Goal: Information Seeking & Learning: Learn about a topic

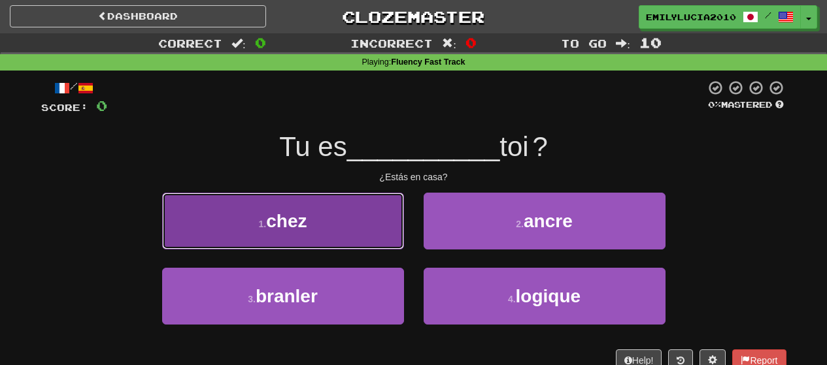
click at [259, 230] on button "1 . chez" at bounding box center [283, 221] width 242 height 57
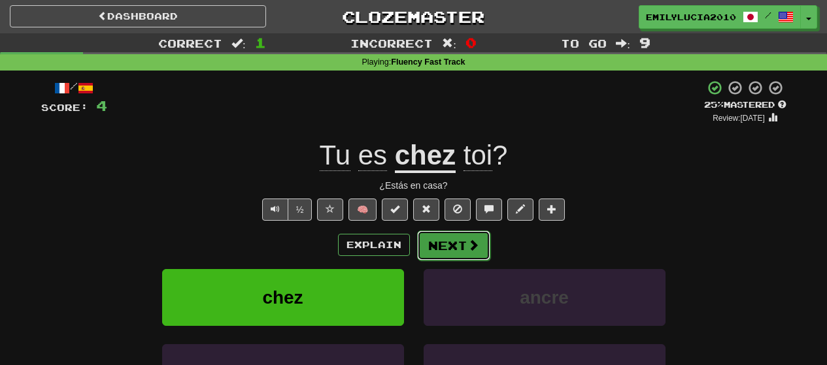
click at [475, 250] on span at bounding box center [473, 245] width 12 height 12
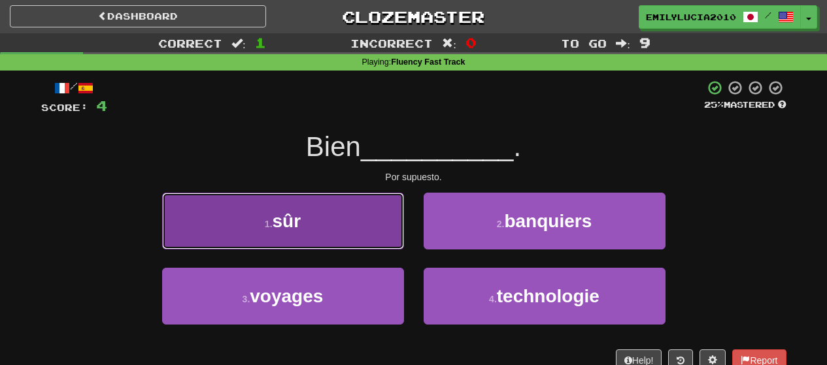
click at [351, 227] on button "1 . sûr" at bounding box center [283, 221] width 242 height 57
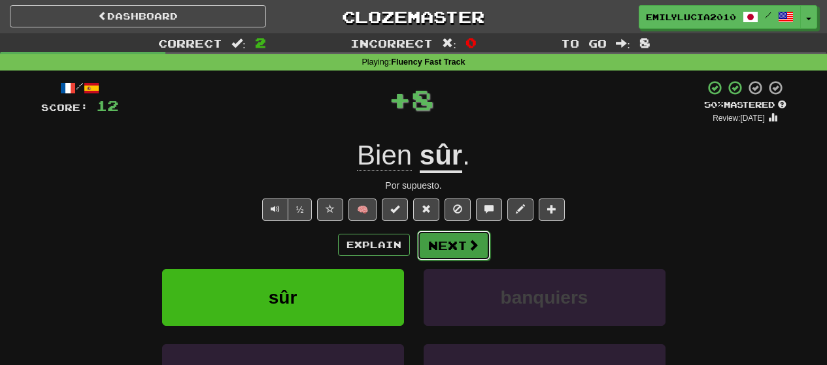
click at [426, 248] on button "Next" at bounding box center [453, 246] width 73 height 30
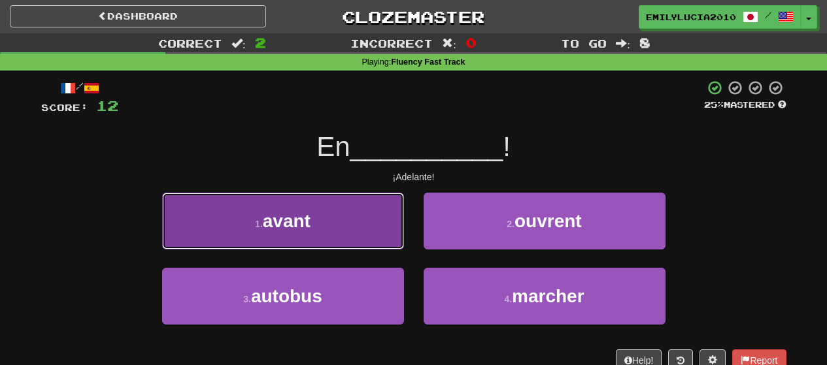
click at [388, 239] on button "1 . avant" at bounding box center [283, 221] width 242 height 57
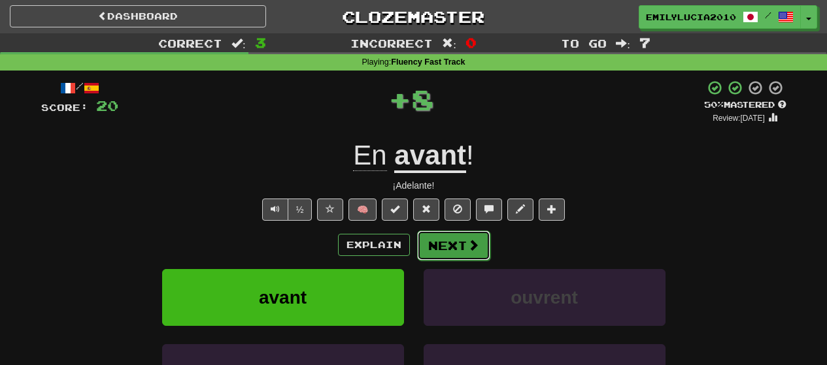
click at [446, 245] on button "Next" at bounding box center [453, 246] width 73 height 30
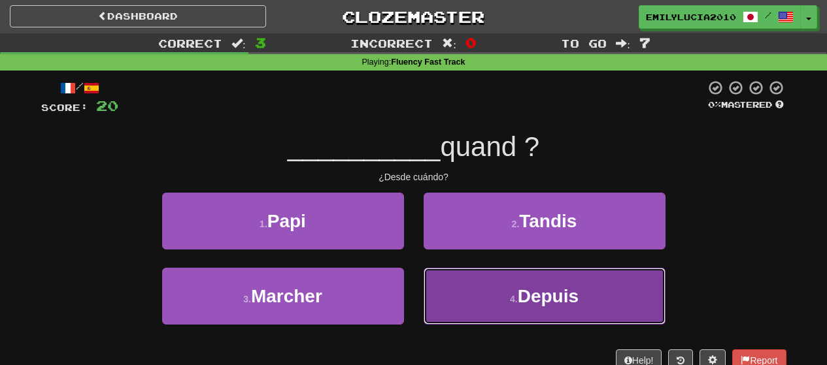
click at [440, 309] on button "4 . Depuis" at bounding box center [545, 296] width 242 height 57
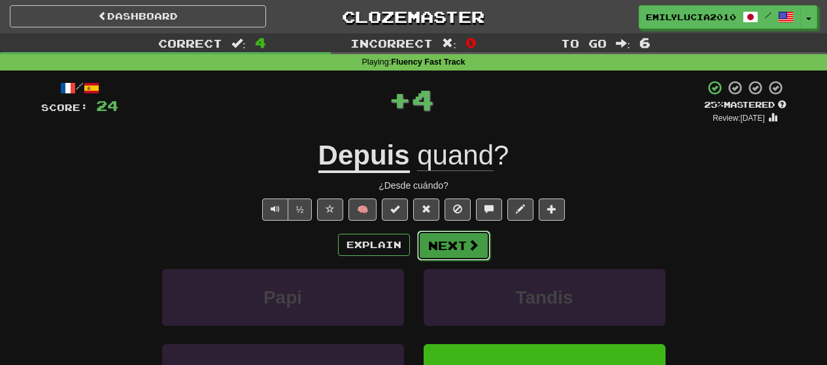
click at [447, 242] on button "Next" at bounding box center [453, 246] width 73 height 30
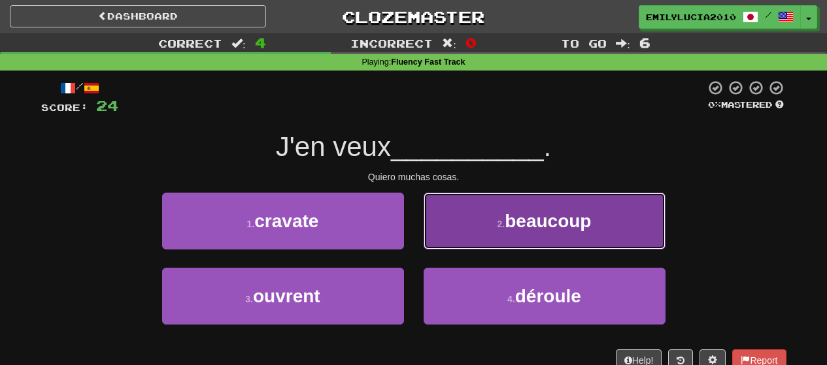
click at [469, 242] on button "2 . beaucoup" at bounding box center [545, 221] width 242 height 57
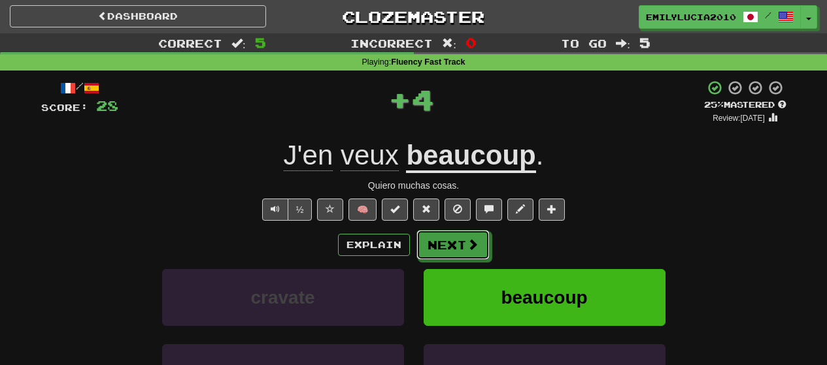
click at [469, 242] on span at bounding box center [473, 245] width 12 height 12
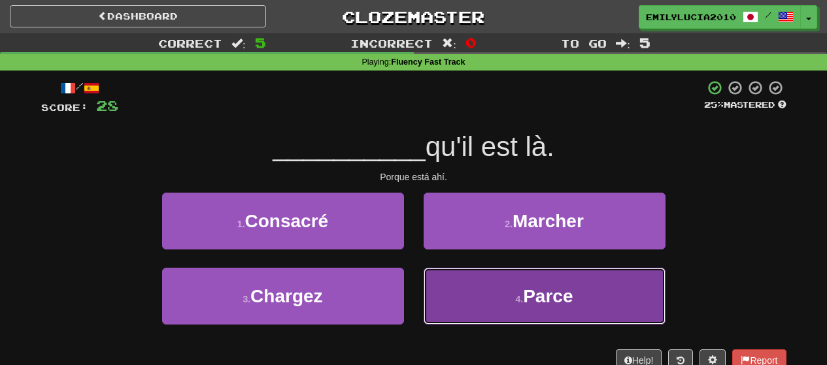
click at [466, 301] on button "4 . Parce" at bounding box center [545, 296] width 242 height 57
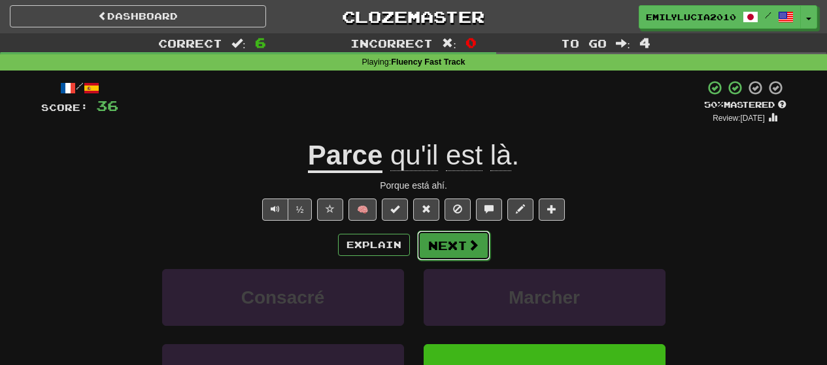
click at [456, 245] on button "Next" at bounding box center [453, 246] width 73 height 30
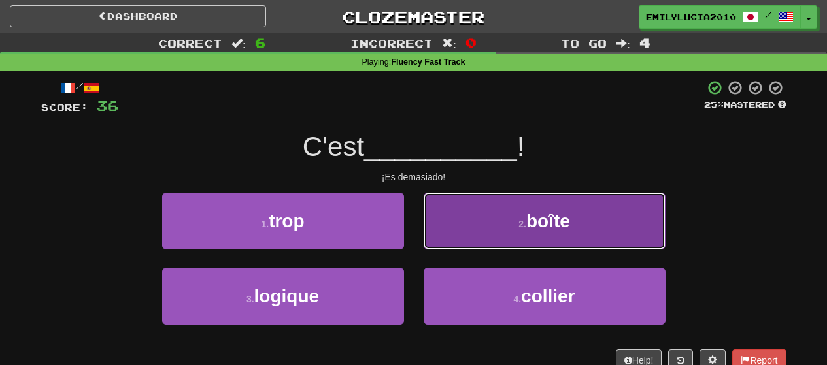
click at [450, 238] on button "2 . boîte" at bounding box center [545, 221] width 242 height 57
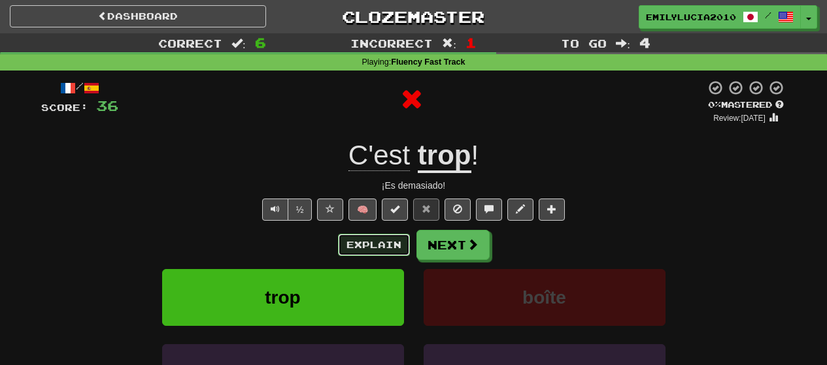
click at [375, 237] on button "Explain" at bounding box center [374, 245] width 72 height 22
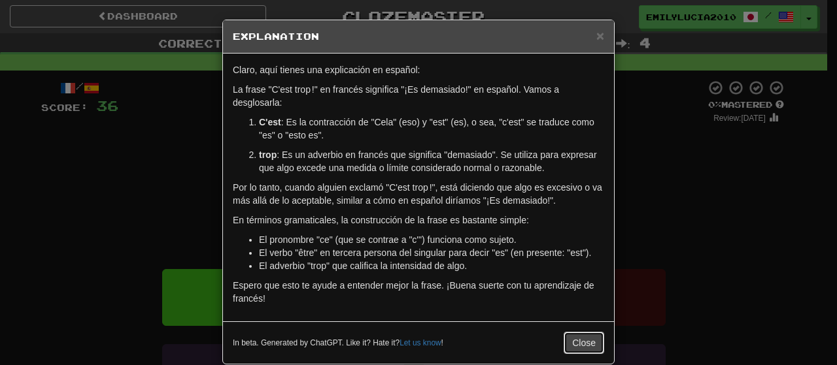
click at [575, 345] on button "Close" at bounding box center [583, 343] width 41 height 22
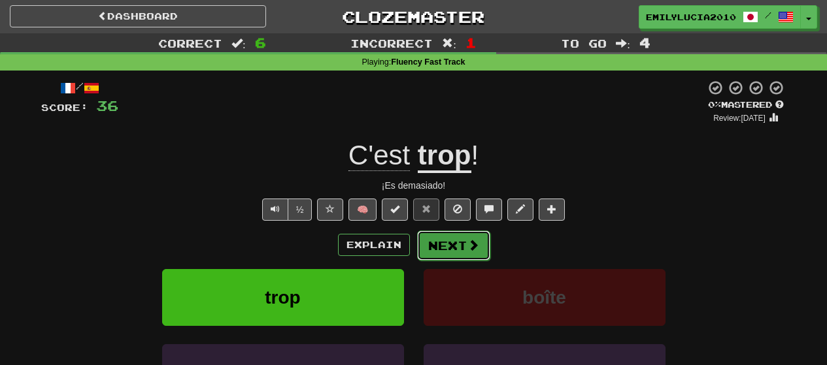
click at [443, 252] on button "Next" at bounding box center [453, 246] width 73 height 30
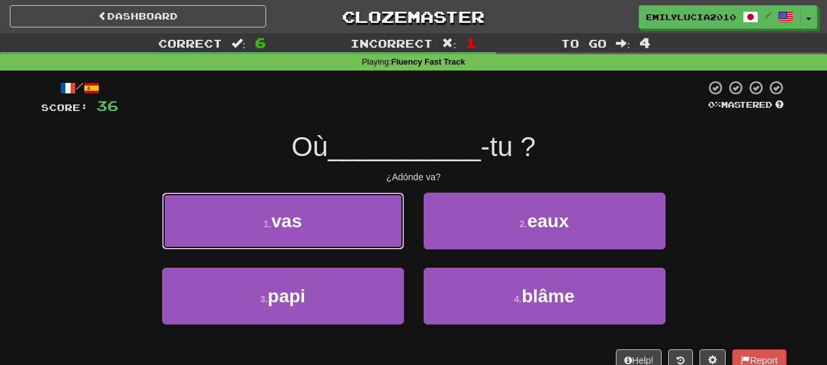
click at [361, 222] on button "1 . vas" at bounding box center [283, 221] width 242 height 57
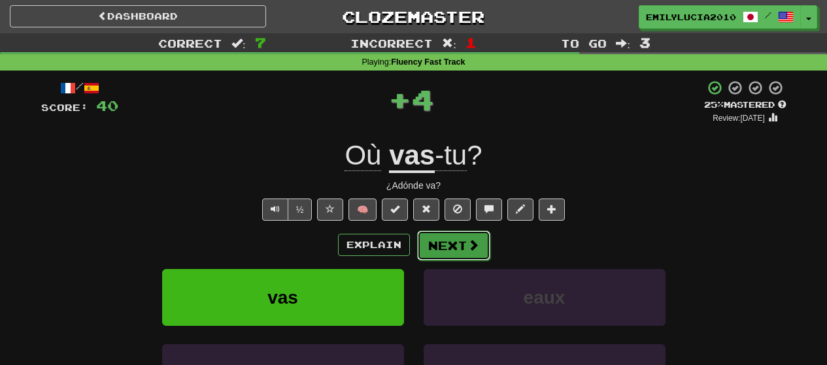
click at [426, 248] on button "Next" at bounding box center [453, 246] width 73 height 30
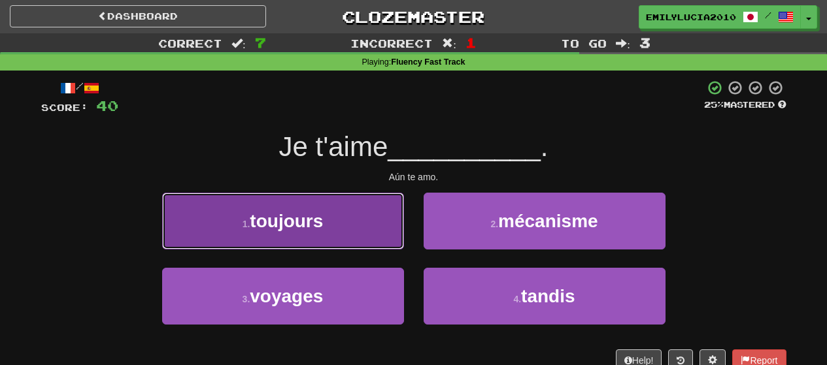
click at [390, 237] on button "1 . toujours" at bounding box center [283, 221] width 242 height 57
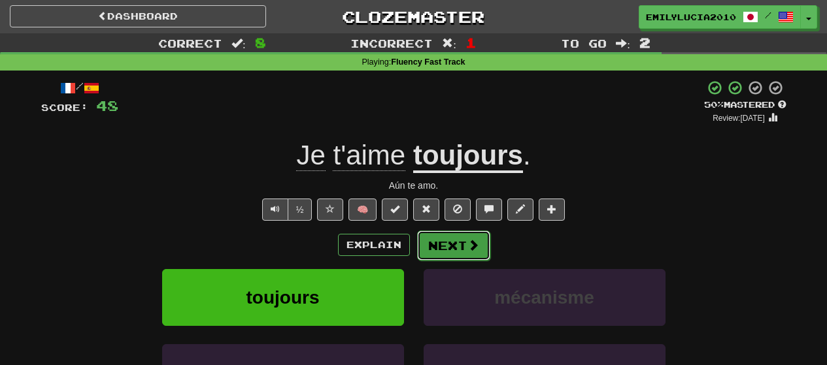
click at [450, 244] on button "Next" at bounding box center [453, 246] width 73 height 30
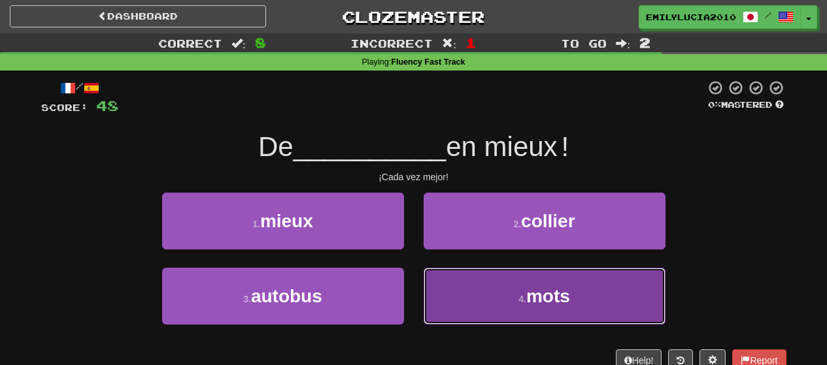
click at [479, 286] on button "4 . mots" at bounding box center [545, 296] width 242 height 57
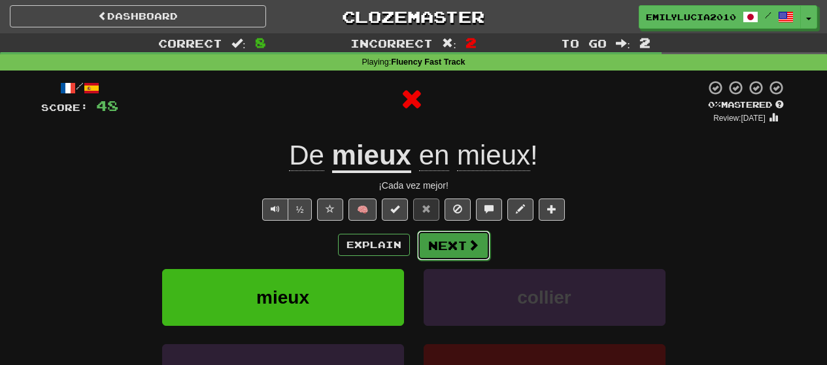
click at [462, 250] on button "Next" at bounding box center [453, 246] width 73 height 30
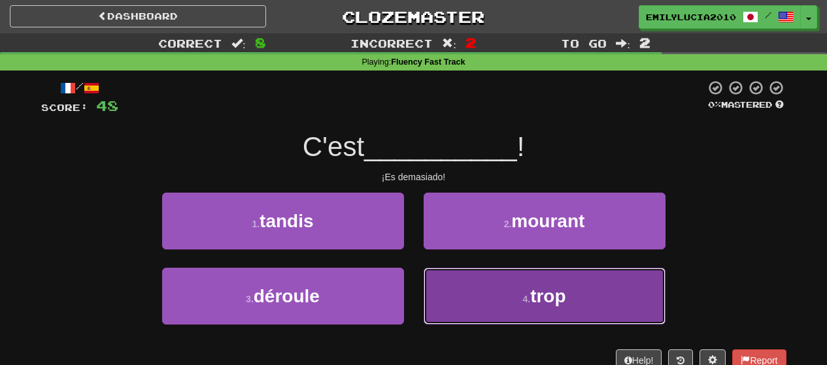
click at [469, 288] on button "4 . trop" at bounding box center [545, 296] width 242 height 57
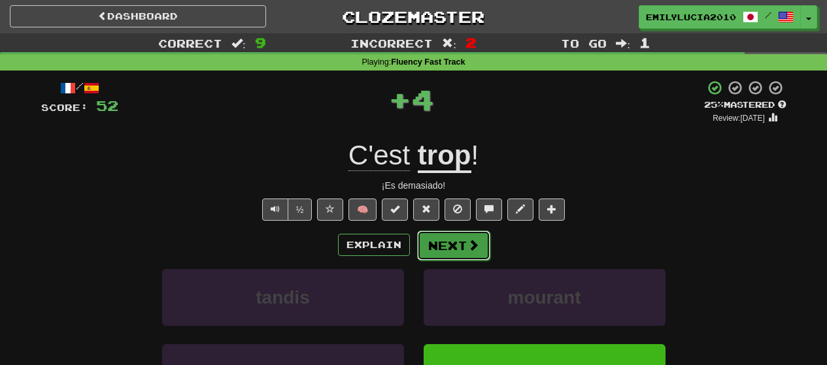
click at [445, 243] on button "Next" at bounding box center [453, 246] width 73 height 30
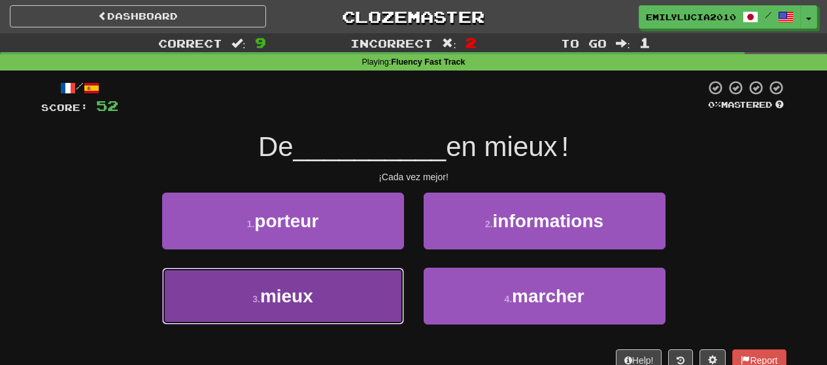
click at [348, 290] on button "3 . mieux" at bounding box center [283, 296] width 242 height 57
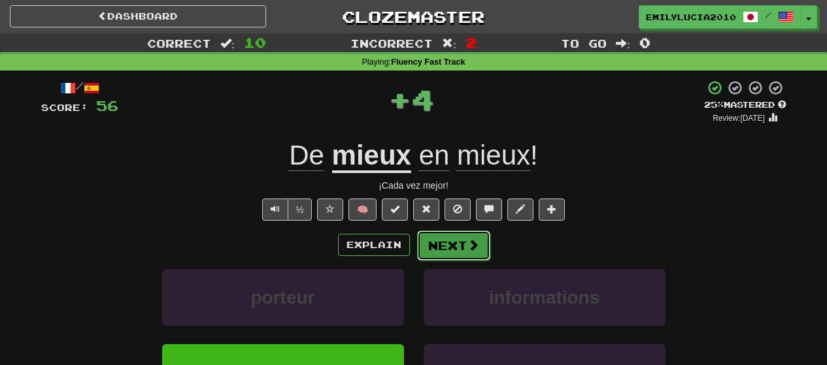
click at [448, 241] on button "Next" at bounding box center [453, 246] width 73 height 30
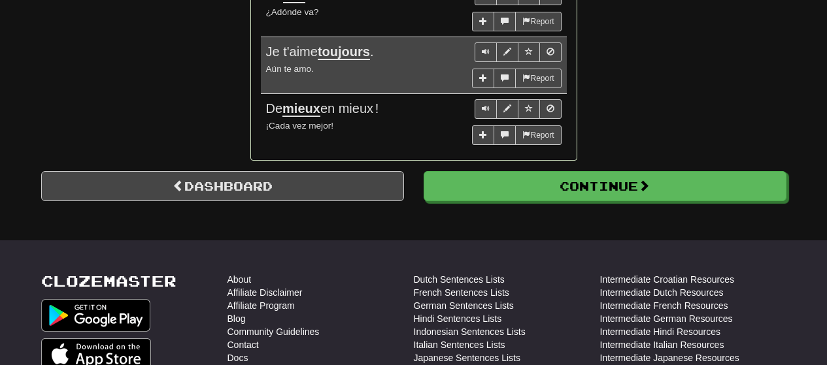
scroll to position [1307, 0]
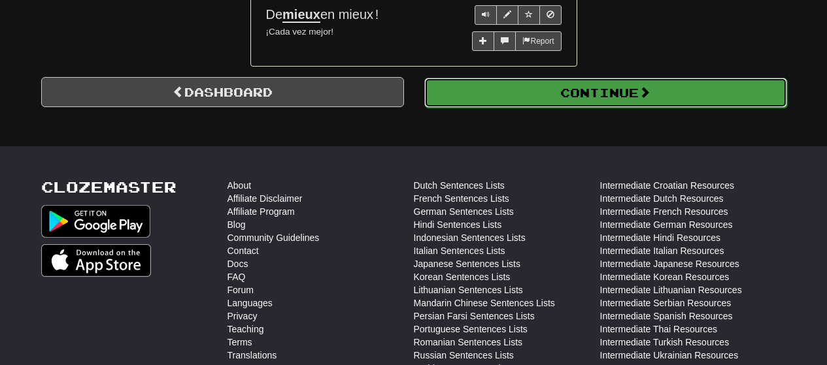
click at [511, 106] on button "Continue" at bounding box center [605, 93] width 363 height 30
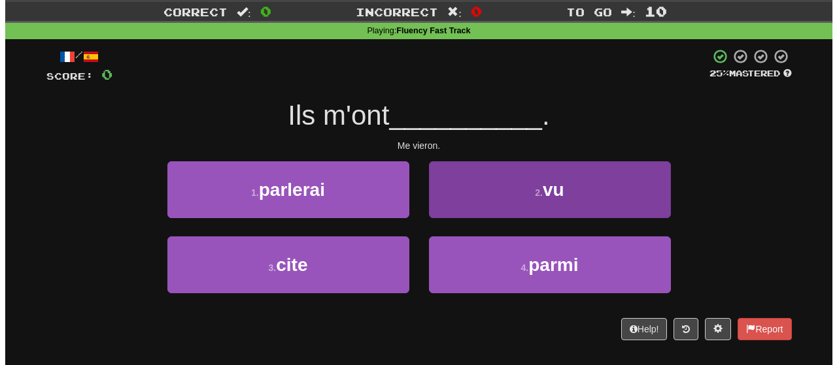
scroll to position [0, 0]
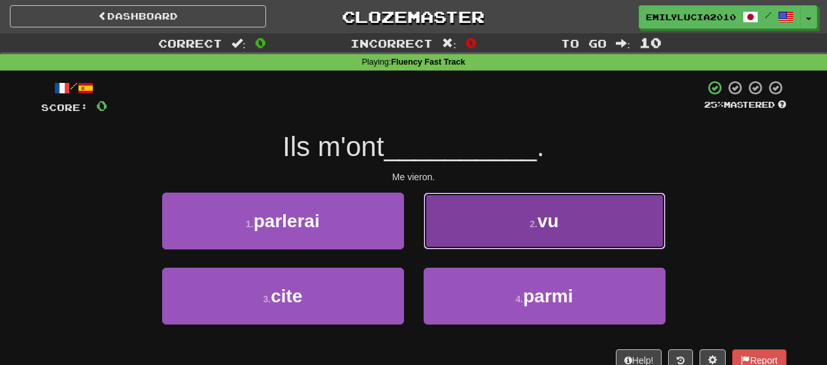
click at [461, 224] on button "2 . vu" at bounding box center [545, 221] width 242 height 57
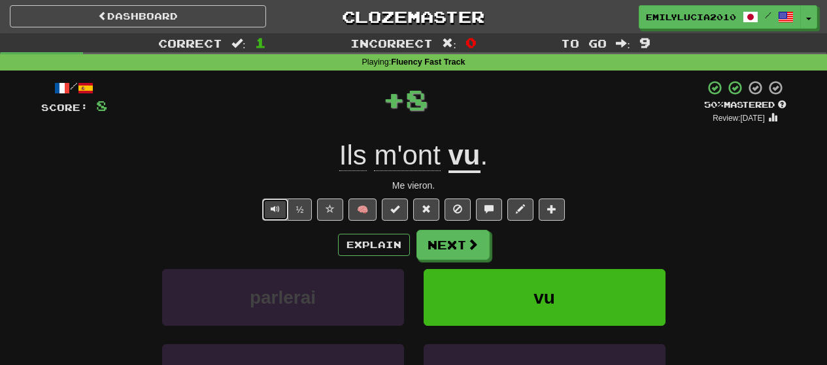
click at [276, 202] on button "Text-to-speech controls" at bounding box center [275, 210] width 26 height 22
drag, startPoint x: 412, startPoint y: 233, endPoint x: 393, endPoint y: 239, distance: 20.5
click at [395, 239] on div "Explain Next" at bounding box center [413, 245] width 745 height 30
click at [394, 239] on button "Explain" at bounding box center [374, 245] width 72 height 22
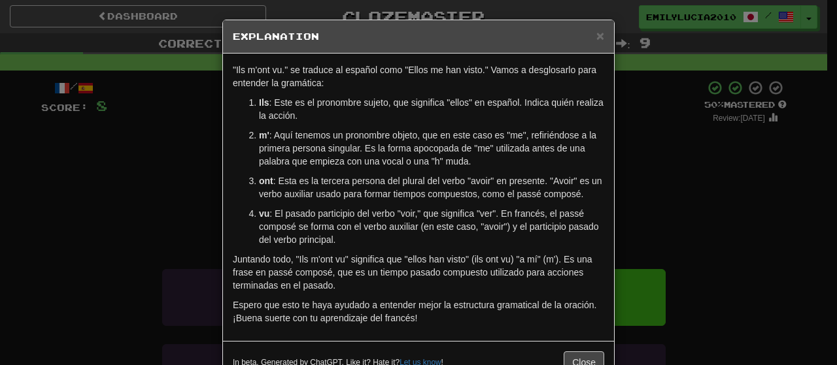
drag, startPoint x: 382, startPoint y: 233, endPoint x: 349, endPoint y: 226, distance: 33.3
click at [349, 226] on p "vu : El pasado participio del verbo "voir," que significa "ver". En francés, el…" at bounding box center [431, 226] width 345 height 39
drag, startPoint x: 562, startPoint y: 345, endPoint x: 510, endPoint y: 339, distance: 52.1
click at [510, 339] on div ""Ils m'ont vu." se traduce al español como "Ellos me han visto." Vamos a desglo…" at bounding box center [418, 198] width 391 height 288
click at [584, 355] on button "Close" at bounding box center [583, 363] width 41 height 22
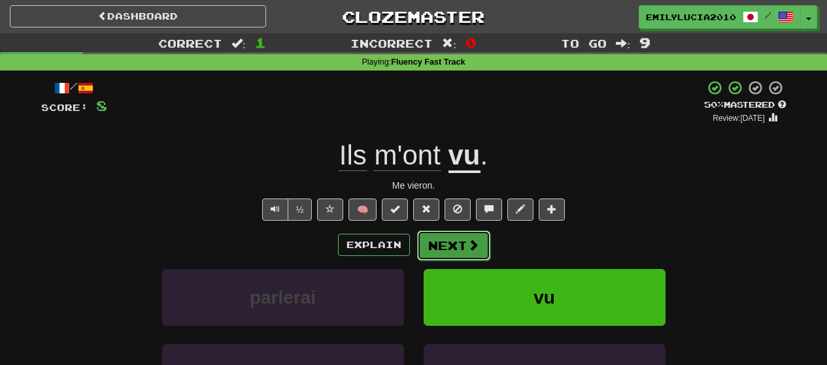
click at [467, 244] on span at bounding box center [473, 245] width 12 height 12
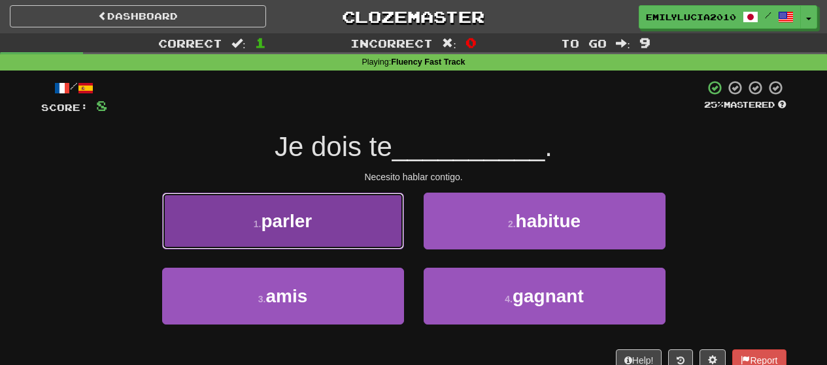
click at [379, 236] on button "1 . parler" at bounding box center [283, 221] width 242 height 57
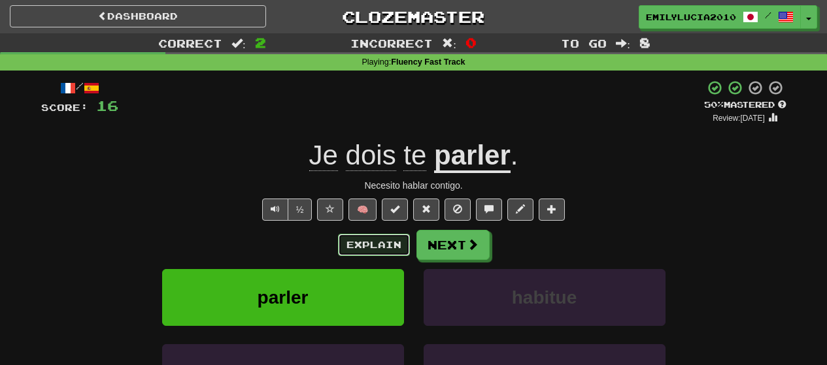
click at [377, 241] on button "Explain" at bounding box center [374, 245] width 72 height 22
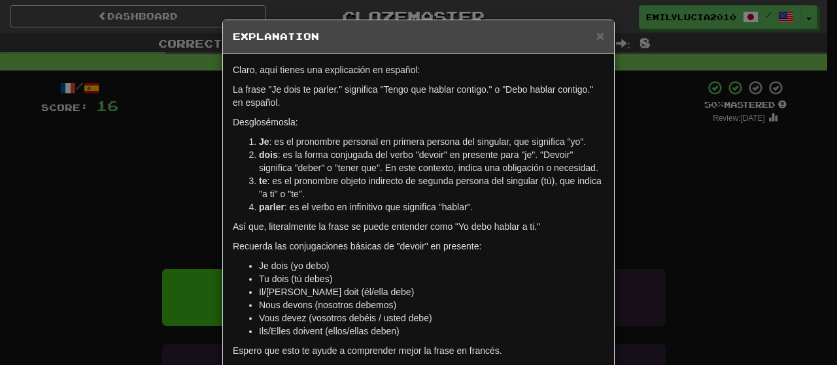
drag, startPoint x: 377, startPoint y: 241, endPoint x: 289, endPoint y: 234, distance: 88.5
click at [289, 234] on div "Claro, aquí tienes una explicación en español: La frase "Je dois te parler." si…" at bounding box center [418, 214] width 391 height 320
click at [235, 234] on div "Claro, aquí tienes una explicación en español: La frase "Je dois te parler." si…" at bounding box center [418, 214] width 391 height 320
click at [596, 33] on span "×" at bounding box center [600, 35] width 8 height 15
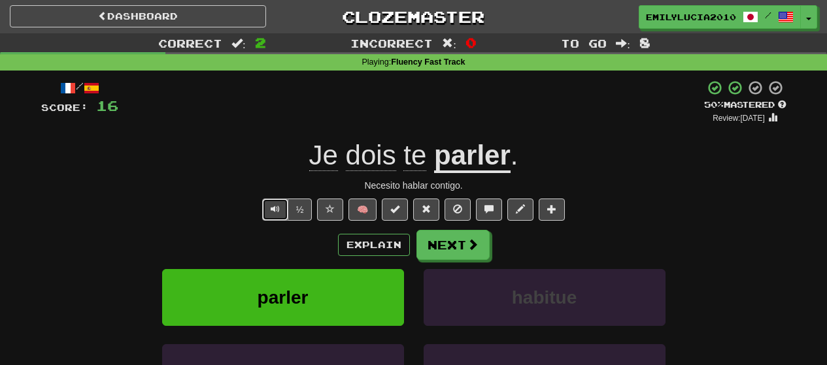
click at [263, 213] on button "Text-to-speech controls" at bounding box center [275, 210] width 26 height 22
click at [262, 210] on button "Text-to-speech controls" at bounding box center [275, 210] width 26 height 22
drag, startPoint x: 269, startPoint y: 210, endPoint x: 281, endPoint y: 210, distance: 11.8
click at [271, 210] on button "Text-to-speech controls" at bounding box center [275, 210] width 26 height 22
click at [463, 256] on button "Next" at bounding box center [453, 246] width 73 height 30
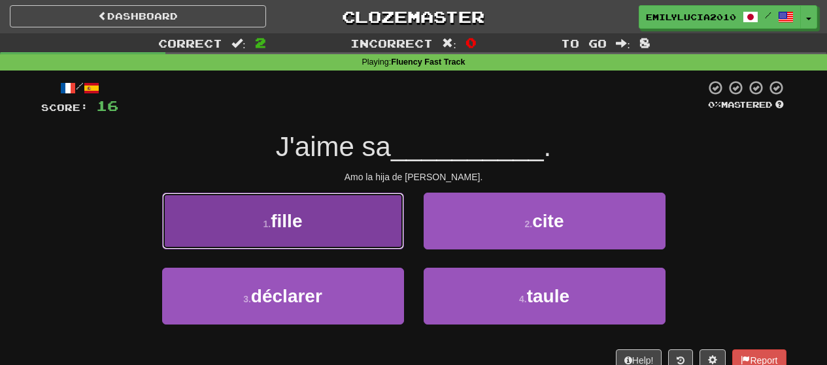
click at [358, 249] on button "1 . fille" at bounding box center [283, 221] width 242 height 57
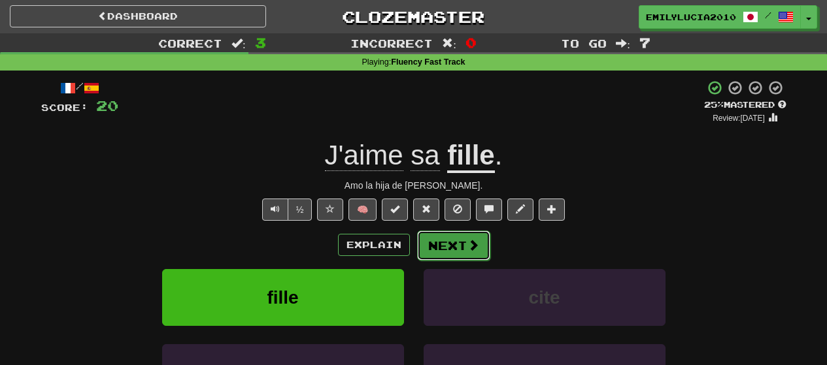
click at [441, 241] on button "Next" at bounding box center [453, 246] width 73 height 30
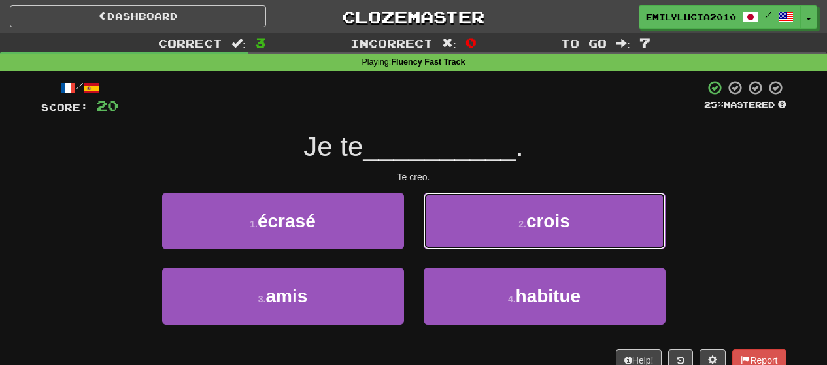
click at [441, 241] on button "2 . crois" at bounding box center [545, 221] width 242 height 57
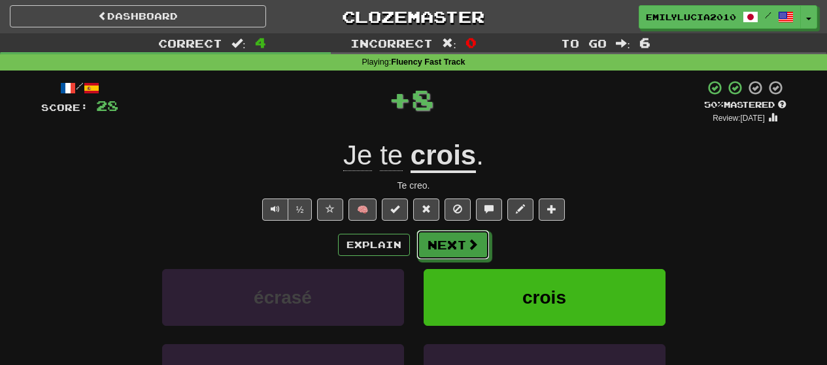
click at [441, 241] on button "Next" at bounding box center [452, 245] width 73 height 30
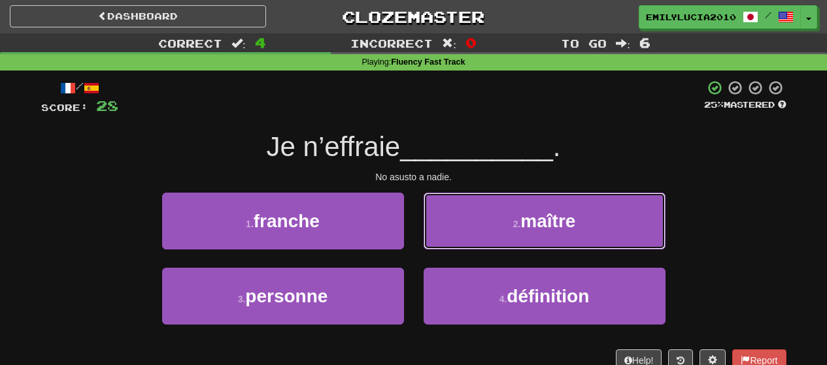
click at [441, 241] on button "2 . maître" at bounding box center [545, 221] width 242 height 57
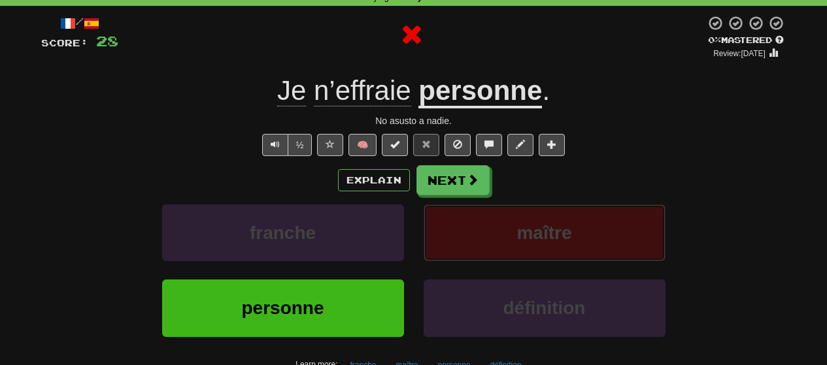
scroll to position [65, 0]
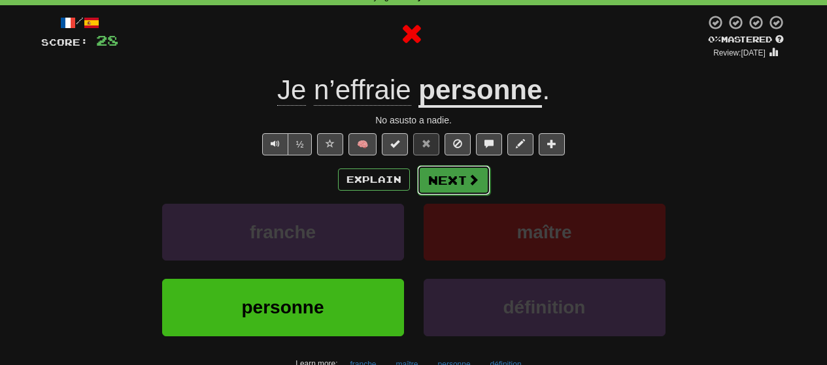
click at [427, 189] on button "Next" at bounding box center [453, 180] width 73 height 30
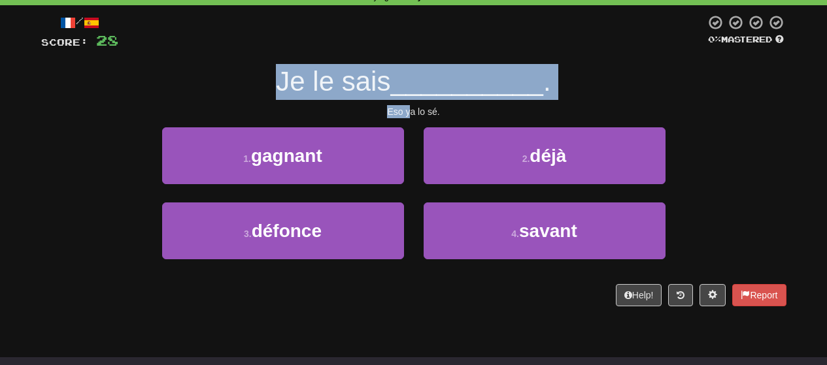
drag, startPoint x: 272, startPoint y: 88, endPoint x: 412, endPoint y: 102, distance: 141.2
click at [412, 102] on div "/ Score: 28 0 % Mastered Je le sais __________ . Eso ya lo sé. 1 . gagnant 2 . …" at bounding box center [413, 160] width 745 height 292
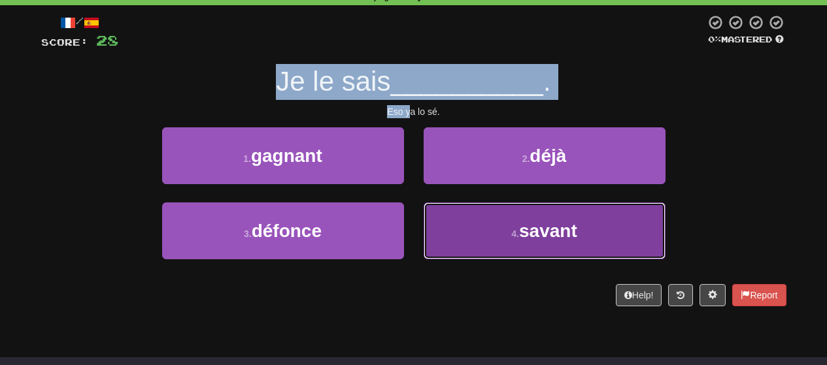
click at [457, 221] on button "4 . savant" at bounding box center [545, 231] width 242 height 57
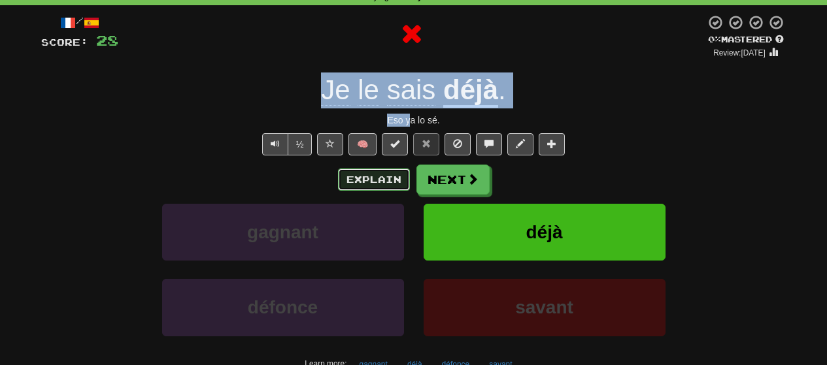
click at [355, 184] on button "Explain" at bounding box center [374, 180] width 72 height 22
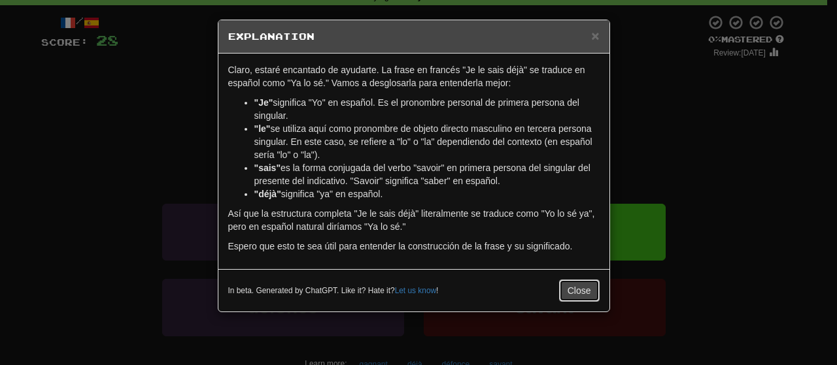
click at [569, 284] on button "Close" at bounding box center [579, 291] width 41 height 22
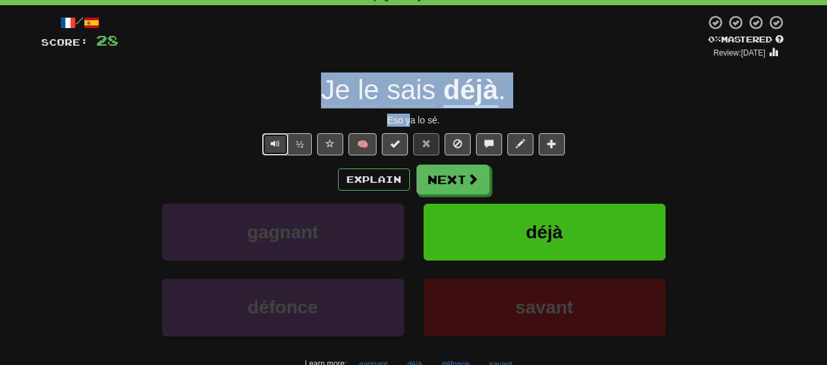
click at [277, 145] on span "Text-to-speech controls" at bounding box center [275, 143] width 9 height 9
click at [445, 180] on button "Next" at bounding box center [453, 180] width 73 height 30
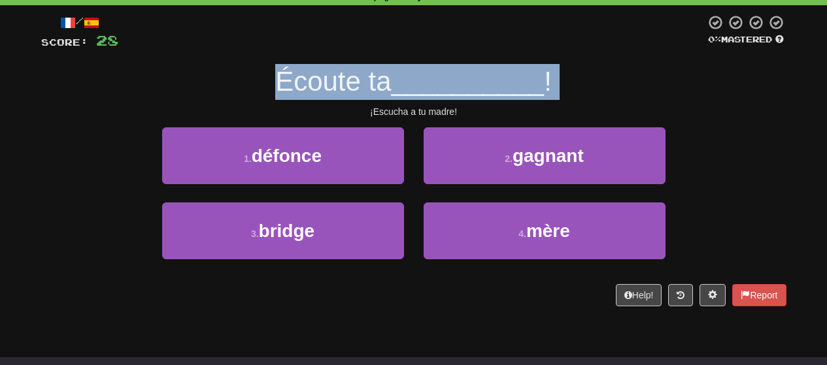
click at [233, 90] on div "Écoute ta __________ !" at bounding box center [413, 82] width 745 height 36
click at [256, 92] on div "Écoute ta __________ !" at bounding box center [413, 82] width 745 height 36
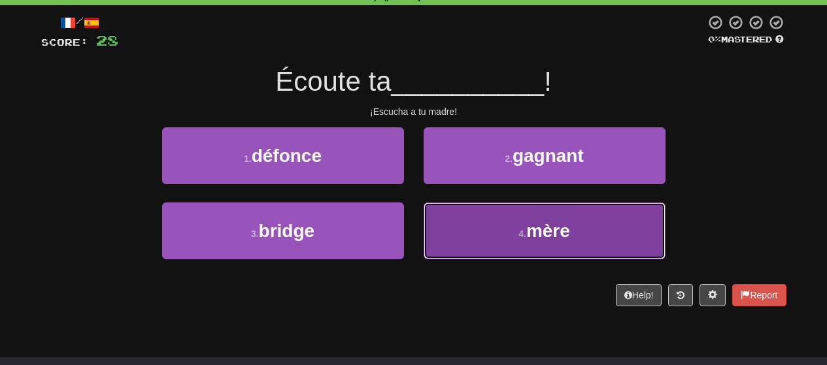
click at [462, 216] on button "4 . mère" at bounding box center [545, 231] width 242 height 57
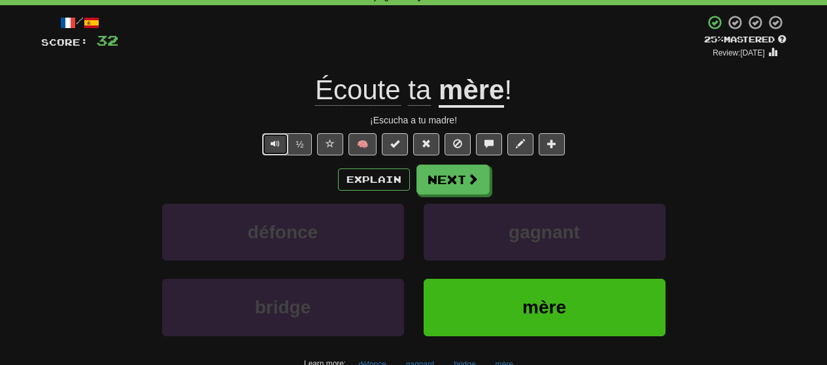
click at [275, 137] on button "Text-to-speech controls" at bounding box center [275, 144] width 26 height 22
click at [431, 174] on button "Next" at bounding box center [453, 180] width 73 height 30
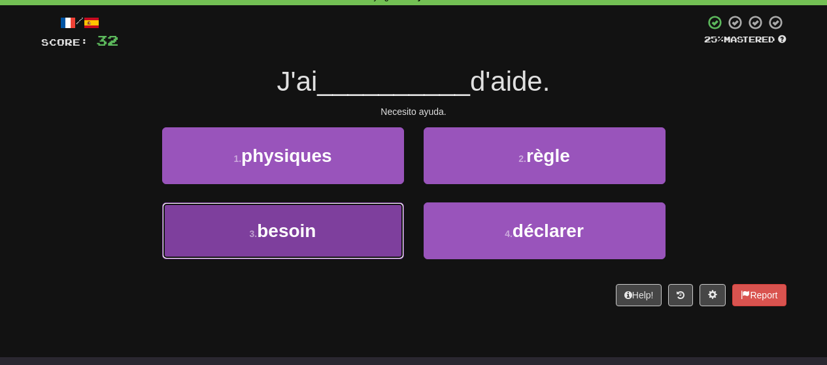
click at [358, 234] on button "3 . besoin" at bounding box center [283, 231] width 242 height 57
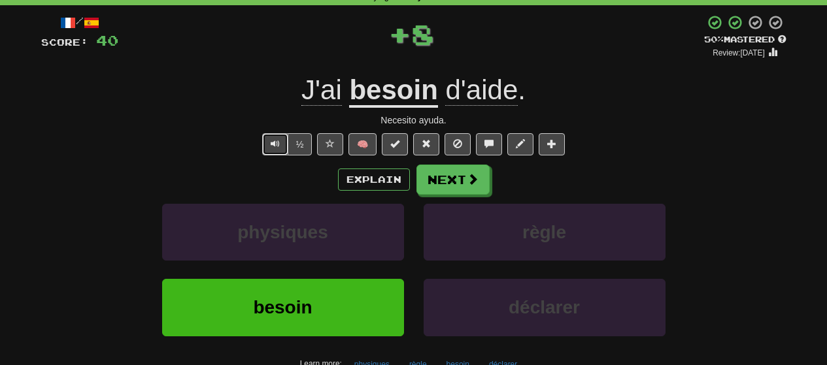
click at [266, 141] on button "Text-to-speech controls" at bounding box center [275, 144] width 26 height 22
click at [278, 150] on button "Text-to-speech controls" at bounding box center [275, 144] width 26 height 22
click at [275, 150] on button "Text-to-speech controls" at bounding box center [275, 144] width 26 height 22
click at [271, 147] on span "Text-to-speech controls" at bounding box center [275, 143] width 9 height 9
click at [267, 146] on button "Text-to-speech controls" at bounding box center [275, 144] width 26 height 22
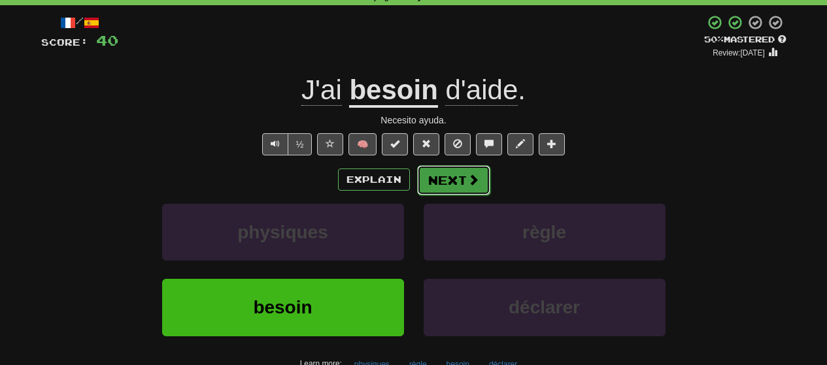
click at [460, 184] on button "Next" at bounding box center [453, 180] width 73 height 30
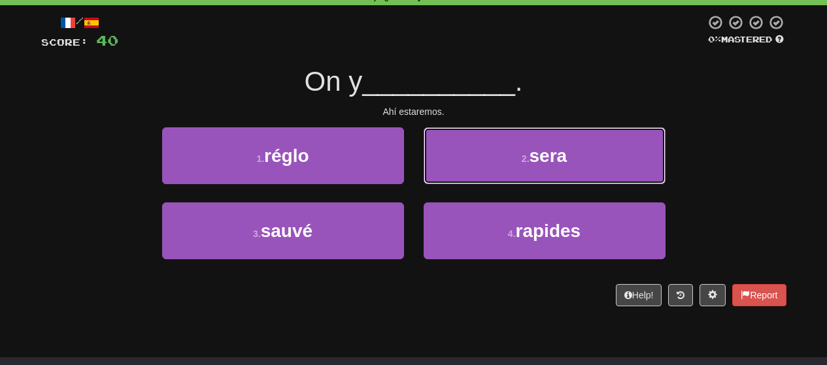
click at [439, 163] on button "2 . sera" at bounding box center [545, 155] width 242 height 57
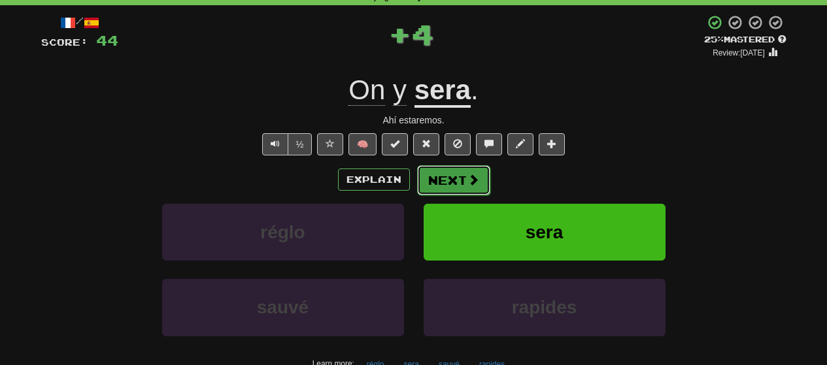
click at [436, 183] on button "Next" at bounding box center [453, 180] width 73 height 30
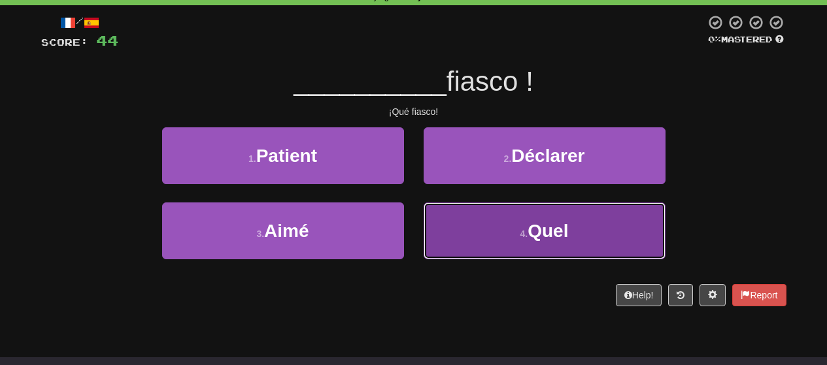
click at [445, 226] on button "4 . Quel" at bounding box center [545, 231] width 242 height 57
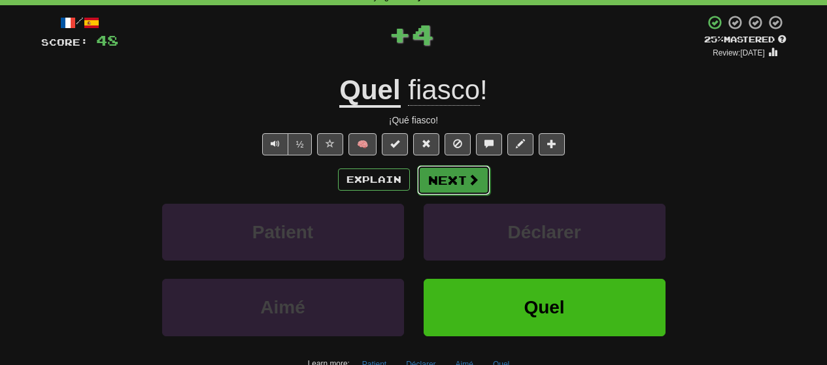
click at [437, 181] on button "Next" at bounding box center [453, 180] width 73 height 30
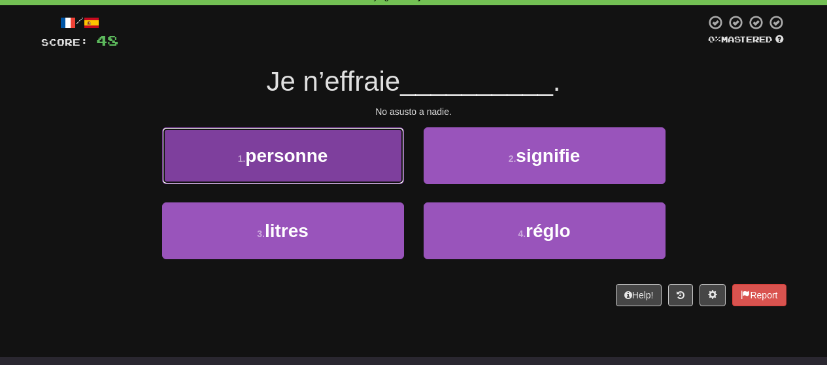
click at [356, 176] on button "1 . personne" at bounding box center [283, 155] width 242 height 57
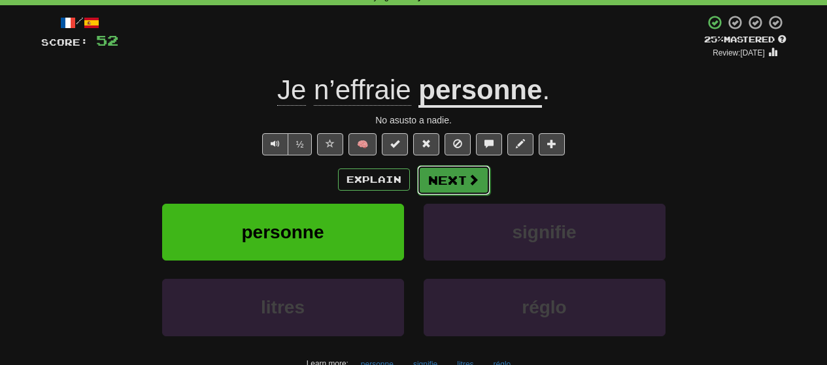
click at [432, 177] on button "Next" at bounding box center [453, 180] width 73 height 30
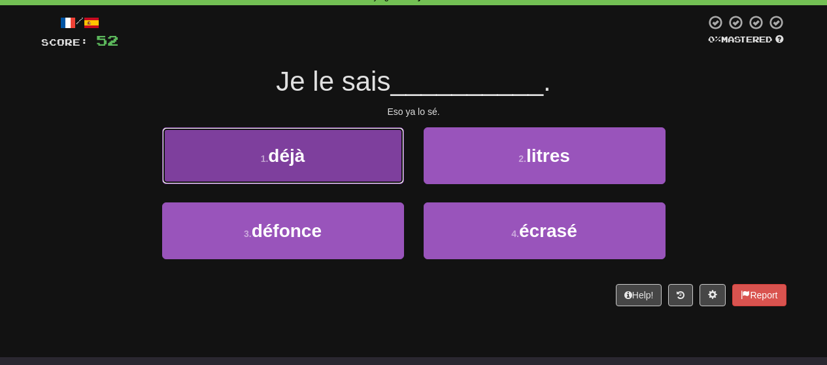
click at [381, 167] on button "1 . déjà" at bounding box center [283, 155] width 242 height 57
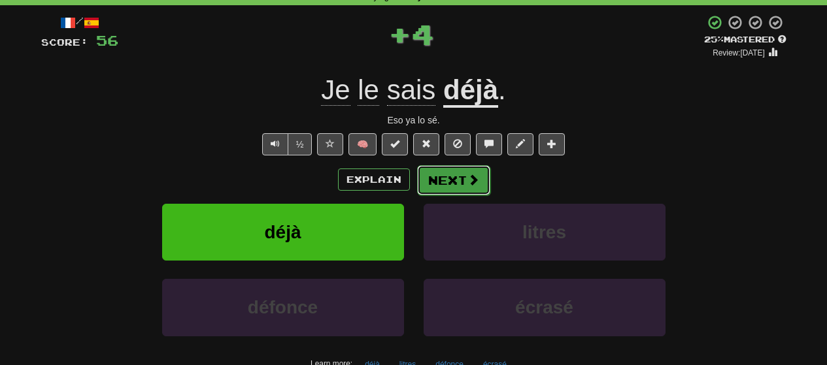
click at [431, 180] on button "Next" at bounding box center [453, 180] width 73 height 30
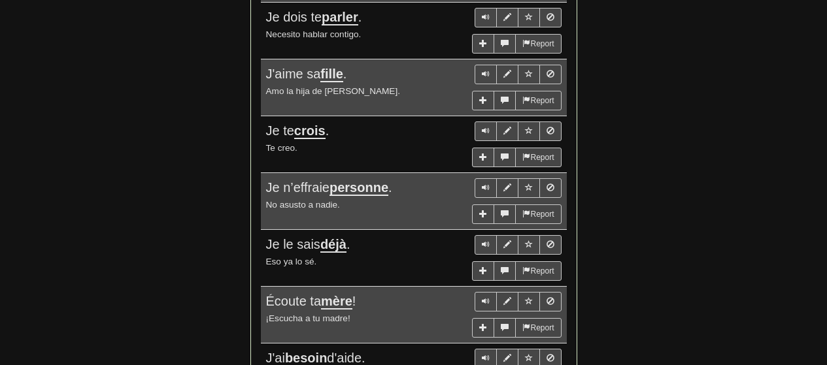
scroll to position [1242, 0]
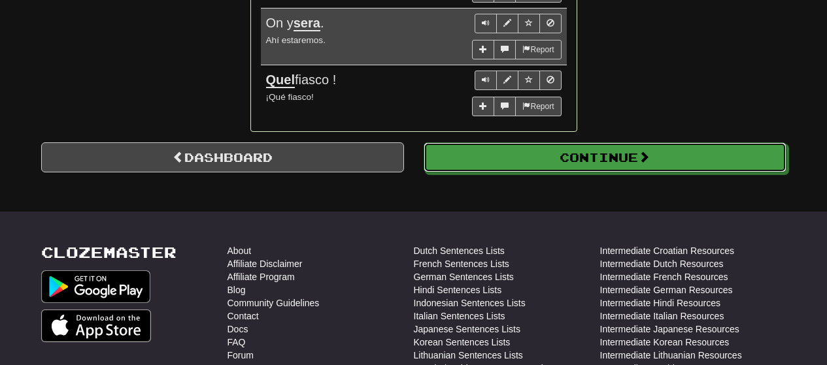
click at [485, 167] on button "Continue" at bounding box center [605, 158] width 363 height 30
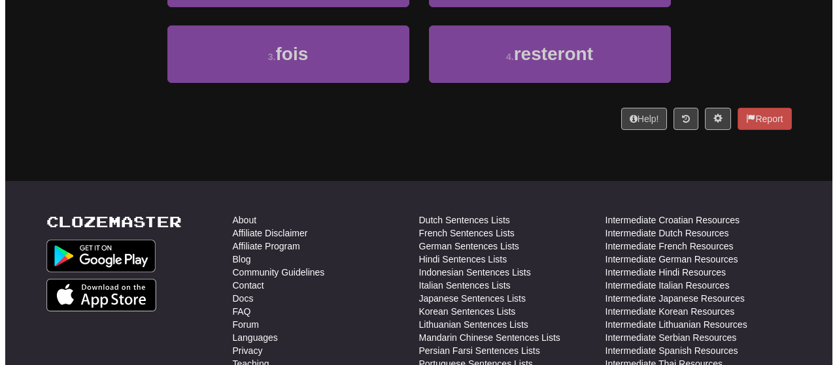
scroll to position [0, 0]
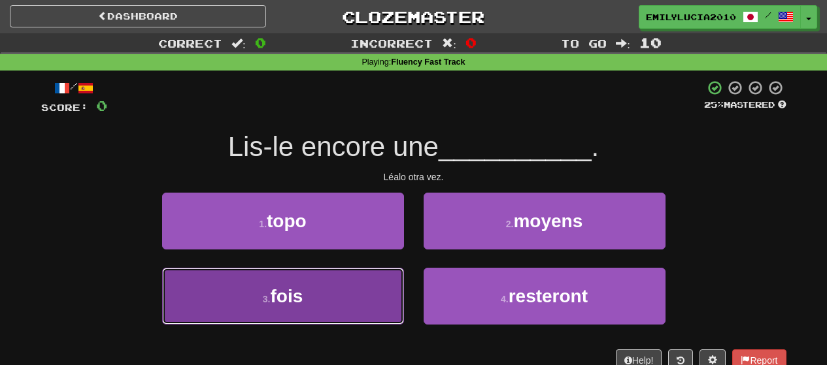
click at [311, 283] on button "3 . fois" at bounding box center [283, 296] width 242 height 57
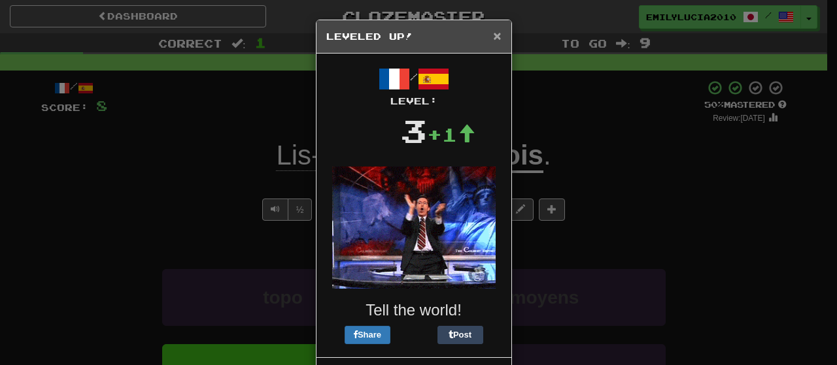
click at [493, 36] on span "×" at bounding box center [497, 35] width 8 height 15
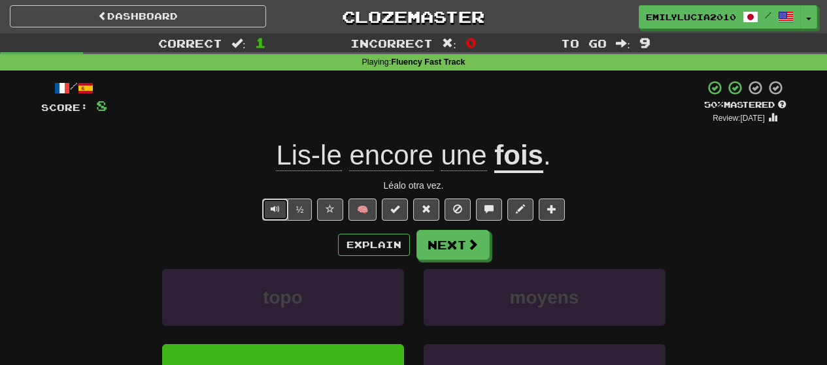
click at [273, 207] on span "Text-to-speech controls" at bounding box center [275, 209] width 9 height 9
click at [396, 246] on button "Explain" at bounding box center [374, 245] width 72 height 22
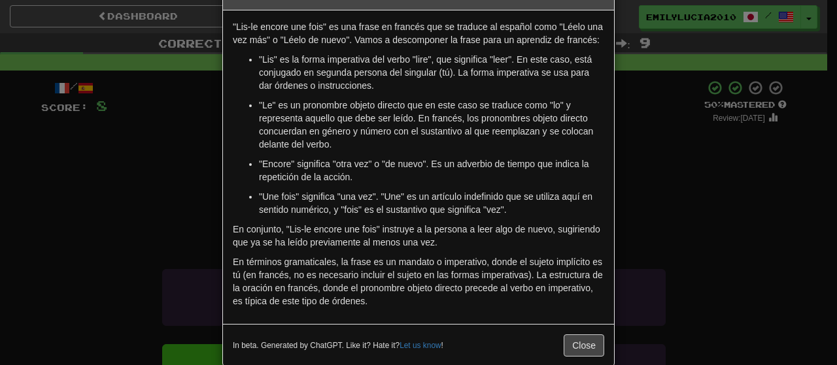
scroll to position [65, 0]
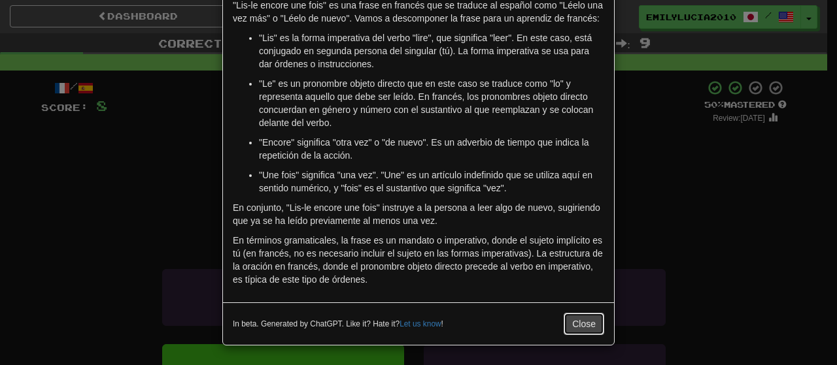
click at [585, 313] on button "Close" at bounding box center [583, 324] width 41 height 22
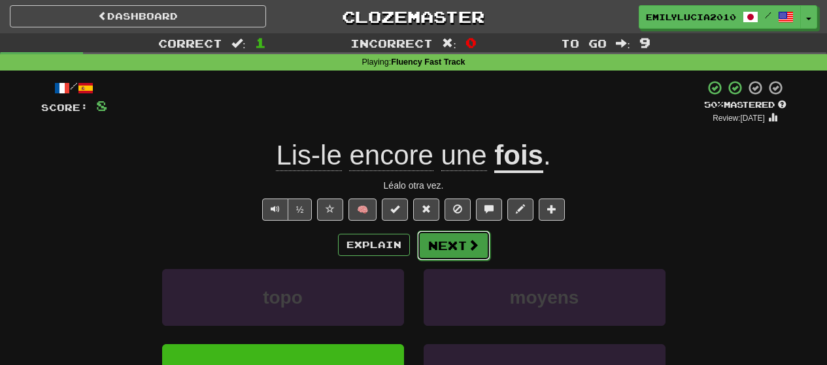
click at [467, 244] on span at bounding box center [473, 245] width 12 height 12
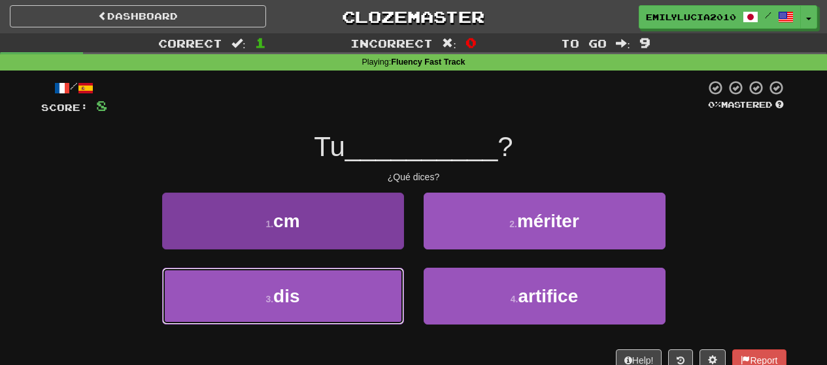
click at [360, 275] on button "3 . dis" at bounding box center [283, 296] width 242 height 57
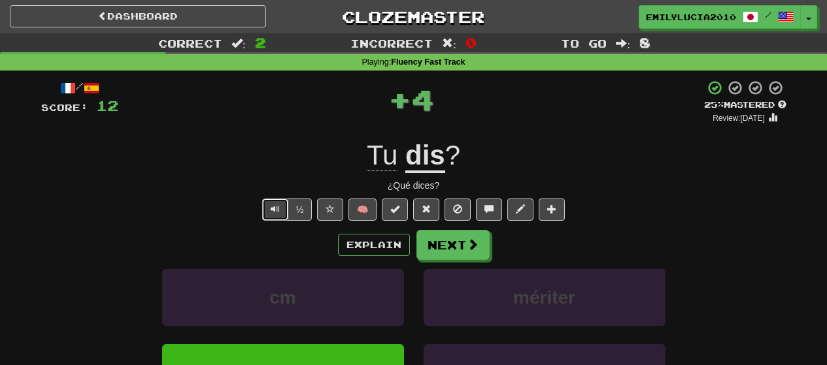
click at [271, 209] on span "Text-to-speech controls" at bounding box center [275, 209] width 9 height 9
click at [462, 243] on button "Next" at bounding box center [453, 246] width 73 height 30
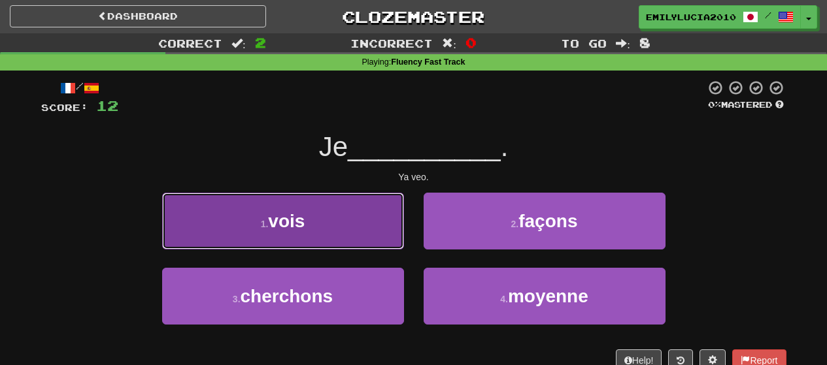
click at [373, 219] on button "1 . vois" at bounding box center [283, 221] width 242 height 57
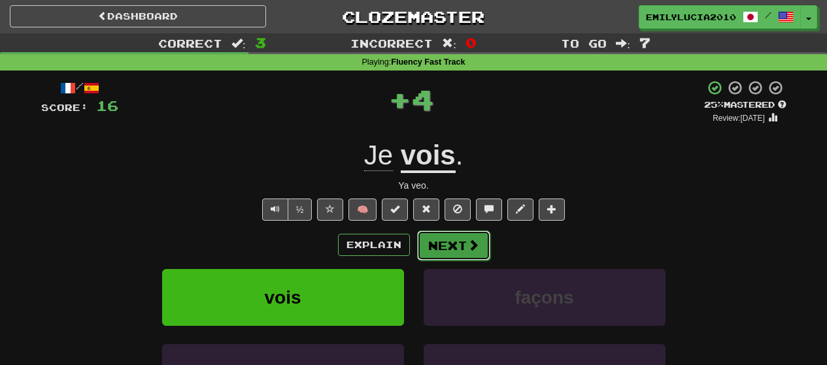
click at [437, 237] on button "Next" at bounding box center [453, 246] width 73 height 30
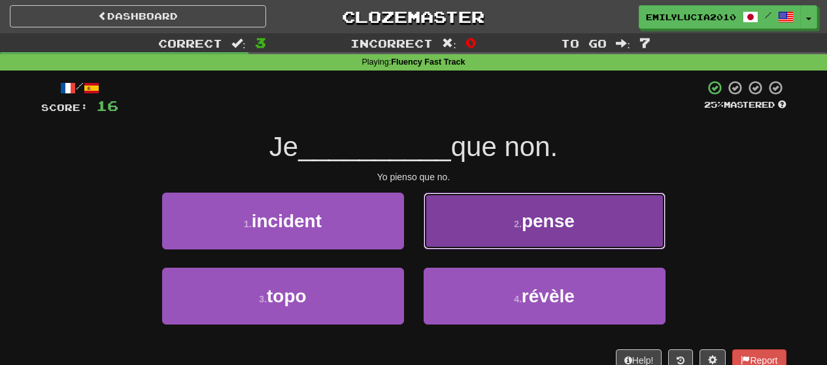
click at [437, 234] on button "2 . pense" at bounding box center [545, 221] width 242 height 57
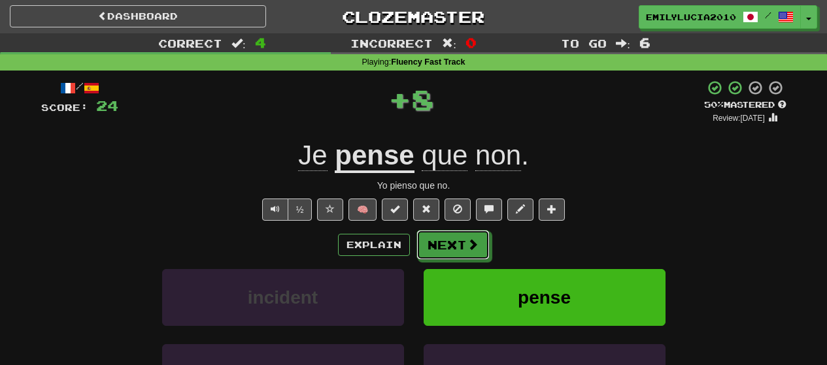
click at [437, 234] on button "Next" at bounding box center [452, 245] width 73 height 30
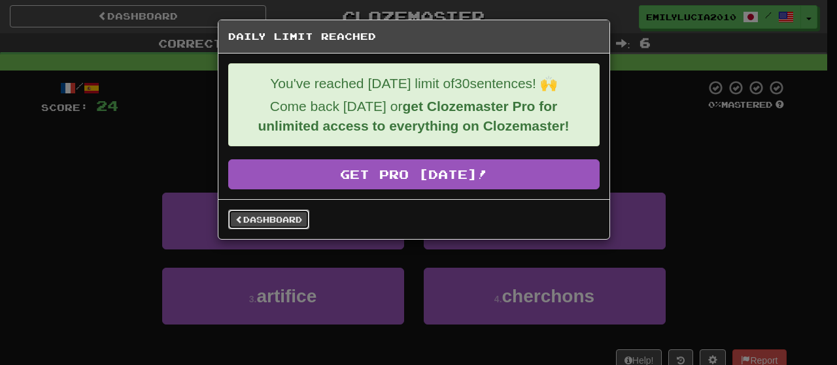
click at [251, 215] on link "Dashboard" at bounding box center [268, 220] width 81 height 20
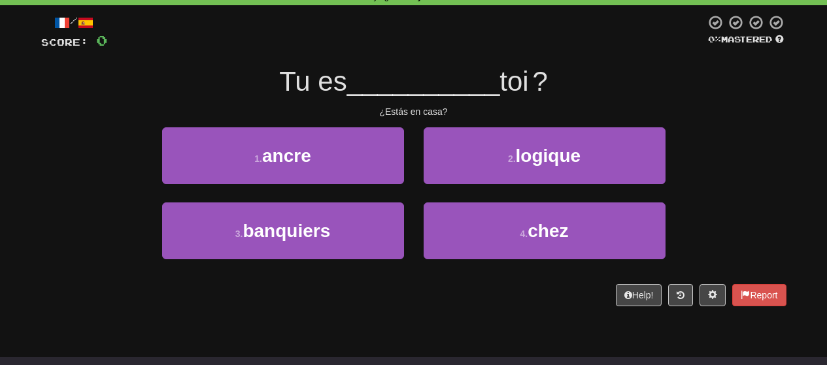
scroll to position [65, 0]
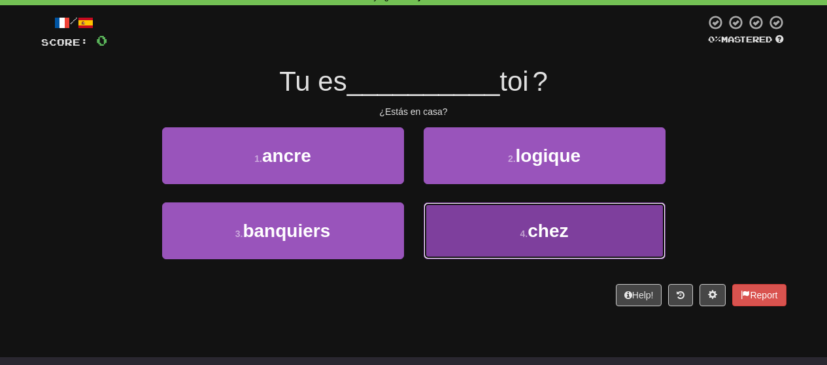
click at [488, 248] on button "4 . chez" at bounding box center [545, 231] width 242 height 57
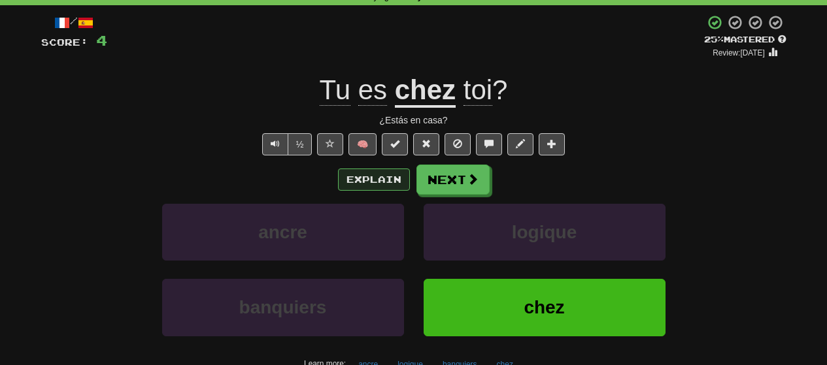
drag, startPoint x: 375, startPoint y: 165, endPoint x: 355, endPoint y: 179, distance: 24.5
click at [356, 178] on div "Explain Next" at bounding box center [413, 180] width 745 height 30
click at [355, 179] on button "Explain" at bounding box center [374, 180] width 72 height 22
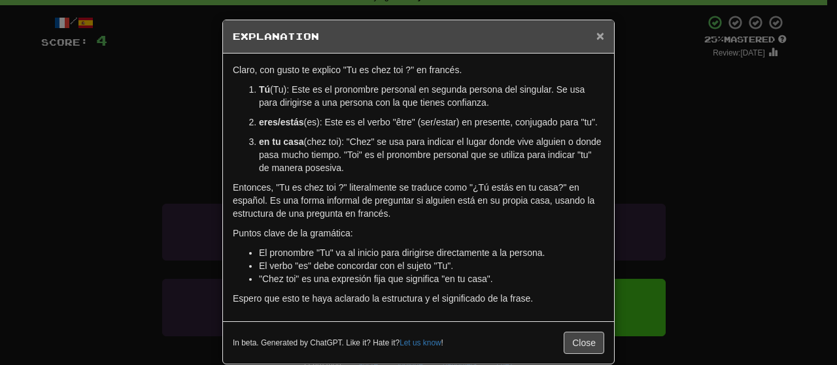
click at [596, 30] on span "×" at bounding box center [600, 35] width 8 height 15
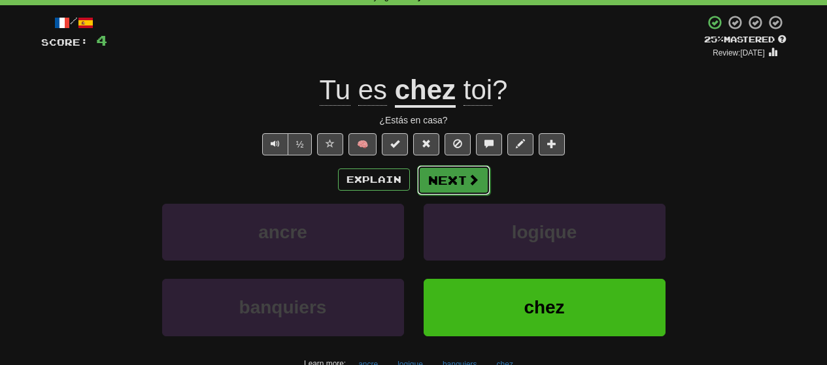
click at [432, 175] on button "Next" at bounding box center [453, 180] width 73 height 30
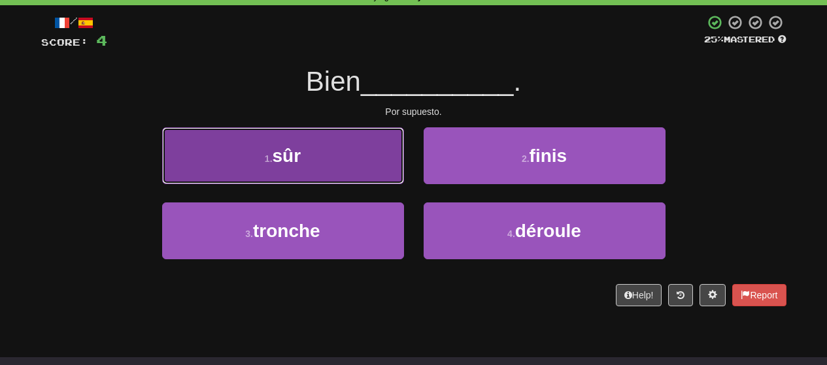
click at [375, 179] on button "1 . sûr" at bounding box center [283, 155] width 242 height 57
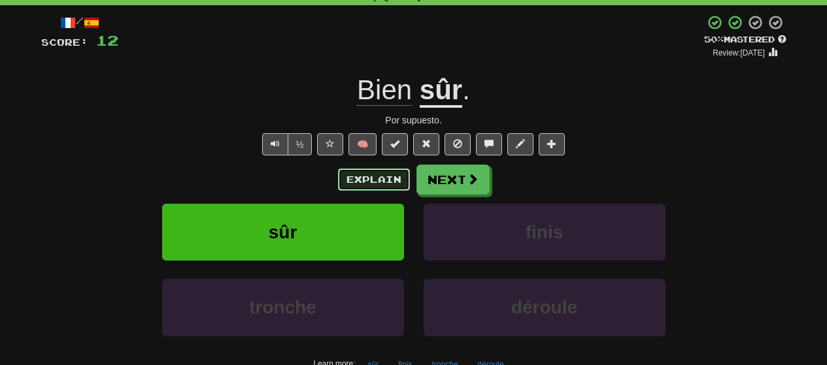
click at [371, 179] on button "Explain" at bounding box center [374, 180] width 72 height 22
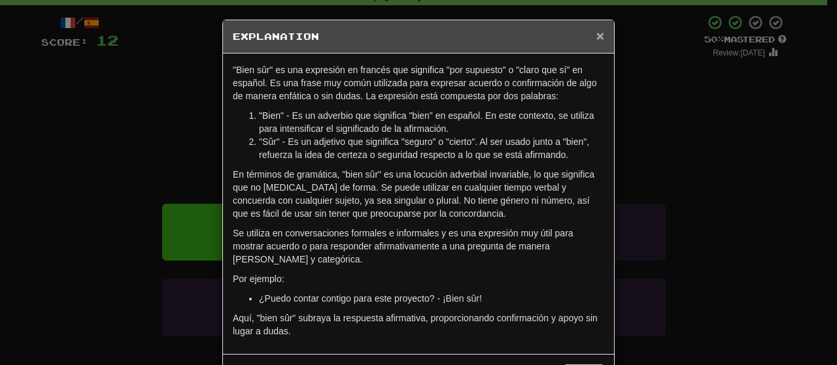
click at [597, 35] on span "×" at bounding box center [600, 35] width 8 height 15
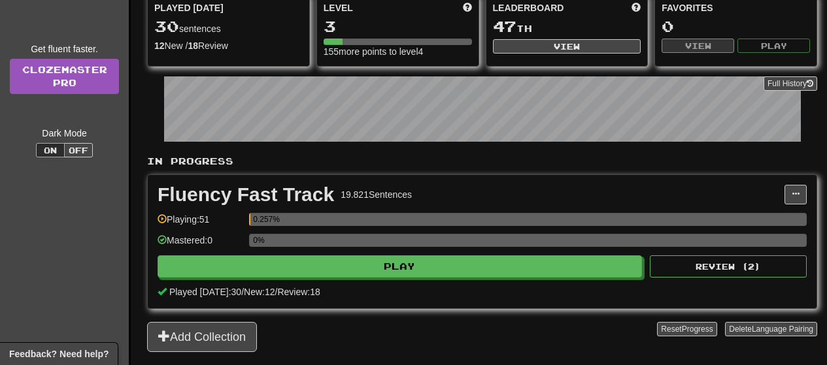
scroll to position [196, 0]
